Goal: Information Seeking & Learning: Find specific page/section

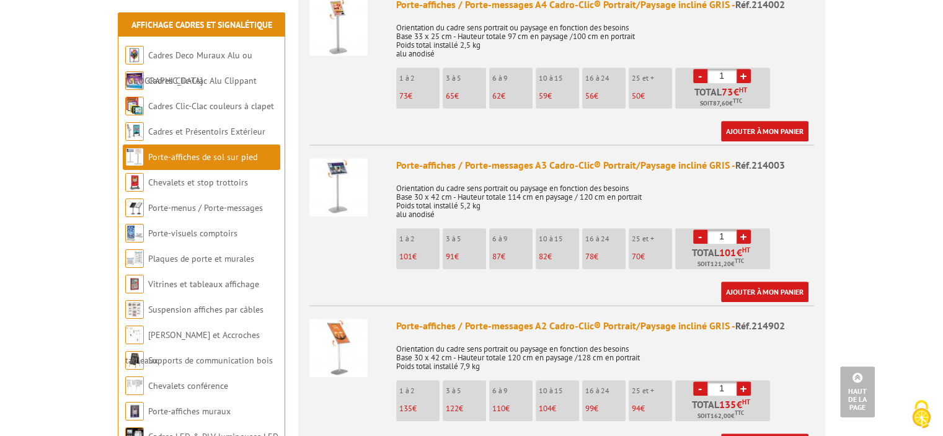
scroll to position [558, 0]
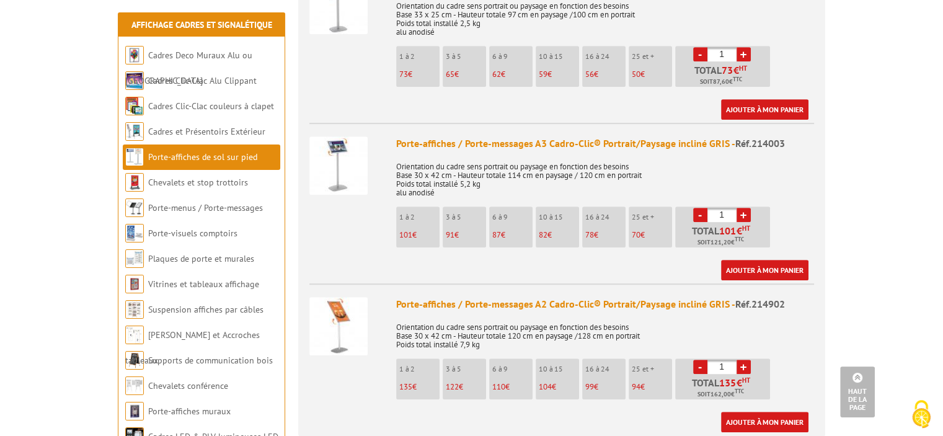
click at [551, 207] on li "10 à 15 82 €" at bounding box center [557, 226] width 43 height 41
click at [485, 136] on div "Porte-affiches / Porte-messages A3 Cadro-Clic® Portrait/Paysage incliné GRIS - …" at bounding box center [605, 143] width 418 height 14
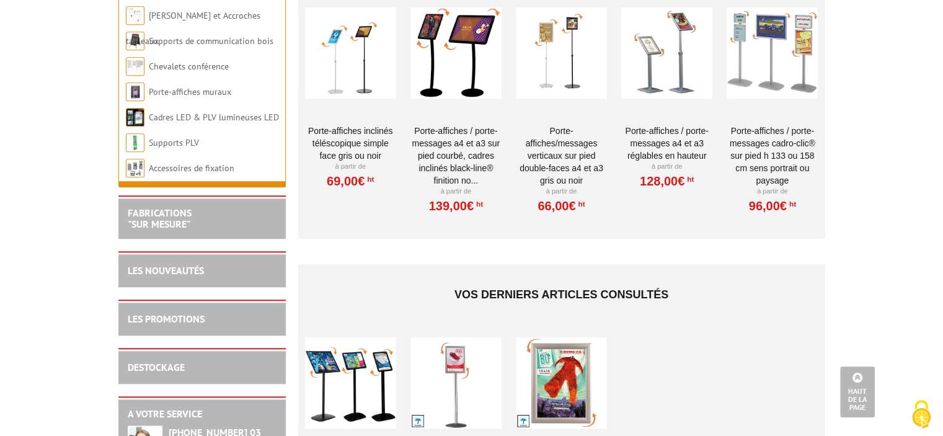
scroll to position [1302, 0]
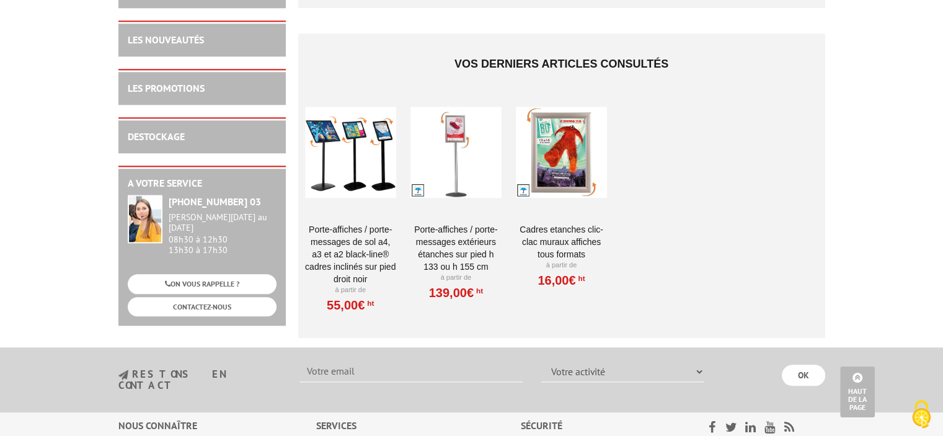
click at [353, 162] on div at bounding box center [350, 152] width 91 height 124
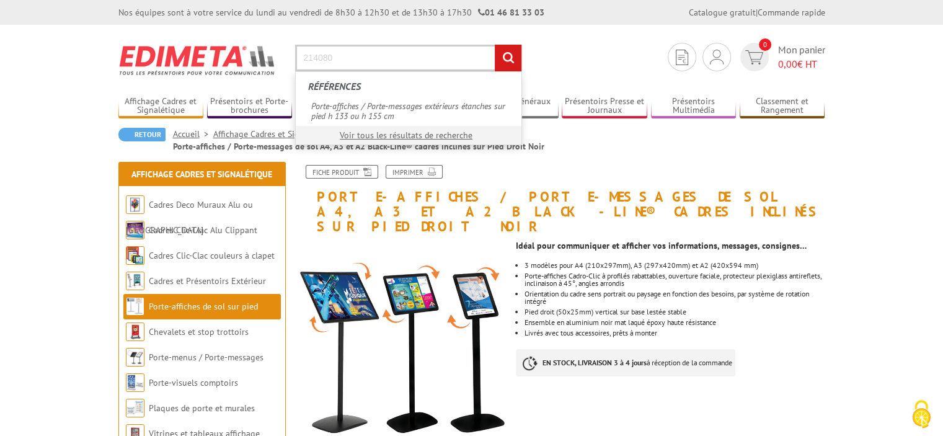
type input "214080"
click at [495, 45] on input "rechercher" at bounding box center [508, 58] width 27 height 27
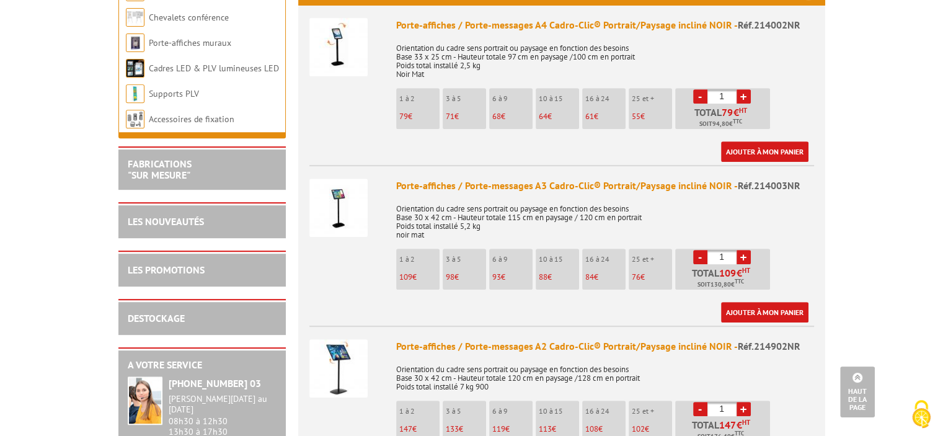
scroll to position [496, 0]
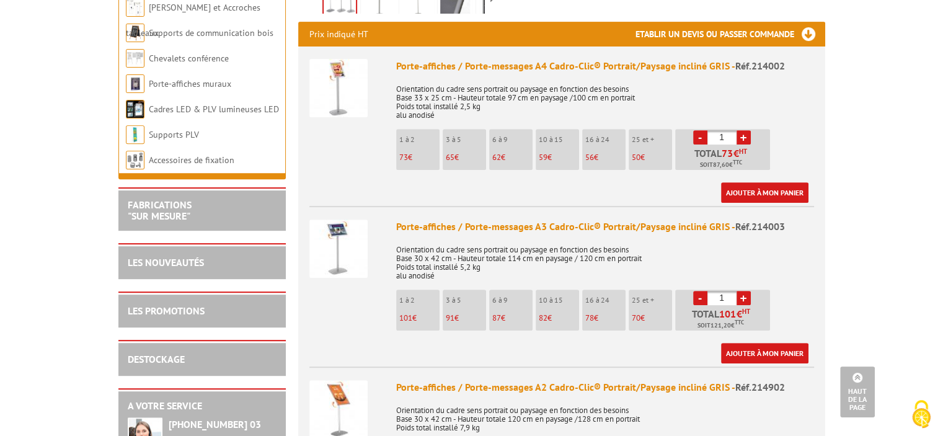
scroll to position [496, 0]
